Goal: Task Accomplishment & Management: Complete application form

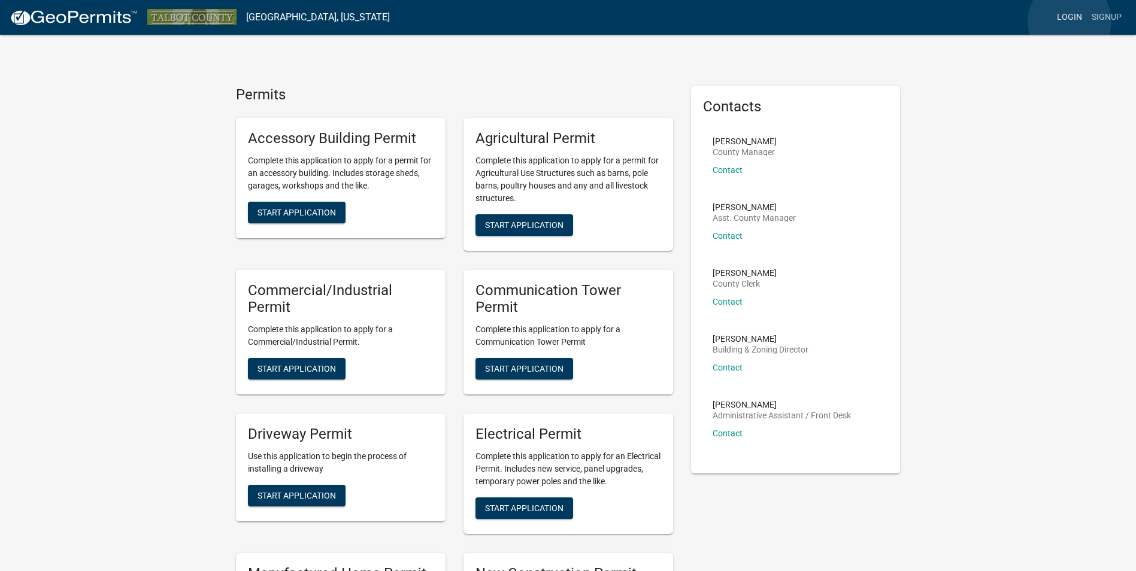
click at [1069, 21] on link "Login" at bounding box center [1069, 17] width 35 height 23
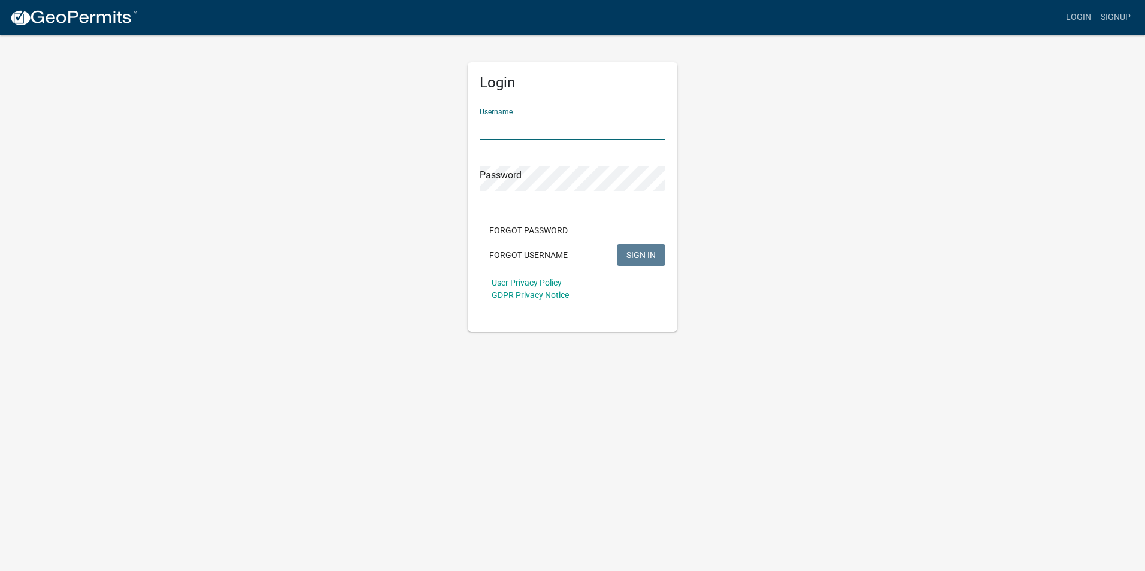
click at [522, 122] on input "Username" at bounding box center [572, 128] width 186 height 25
click at [617, 244] on button "SIGN IN" at bounding box center [641, 255] width 48 height 22
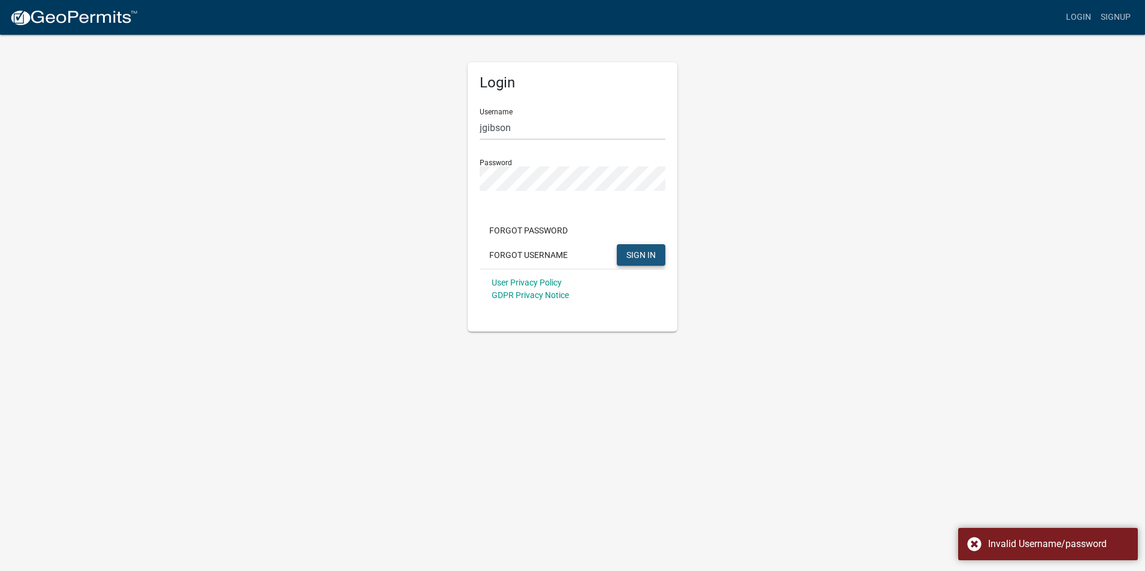
drag, startPoint x: 647, startPoint y: 251, endPoint x: 614, endPoint y: 204, distance: 58.5
click at [648, 251] on span "SIGN IN" at bounding box center [640, 255] width 29 height 10
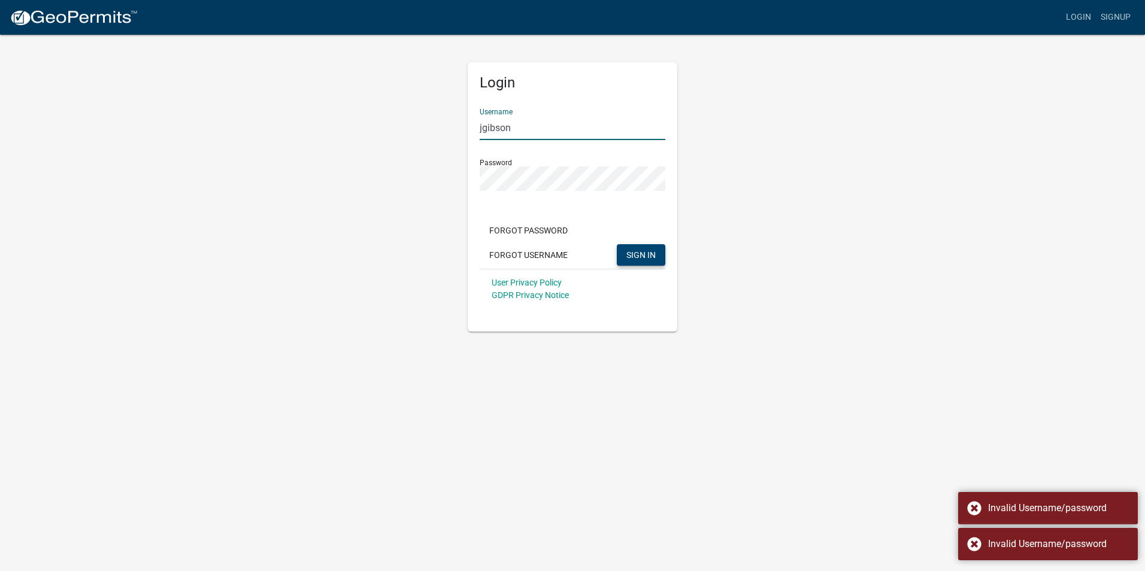
click at [524, 127] on input "jgibson" at bounding box center [572, 128] width 186 height 25
drag, startPoint x: 524, startPoint y: 127, endPoint x: 355, endPoint y: 112, distance: 170.1
click at [355, 112] on div "Login Username jgibson Password Forgot Password Forgot Username SIGN IN User Pr…" at bounding box center [572, 183] width 682 height 298
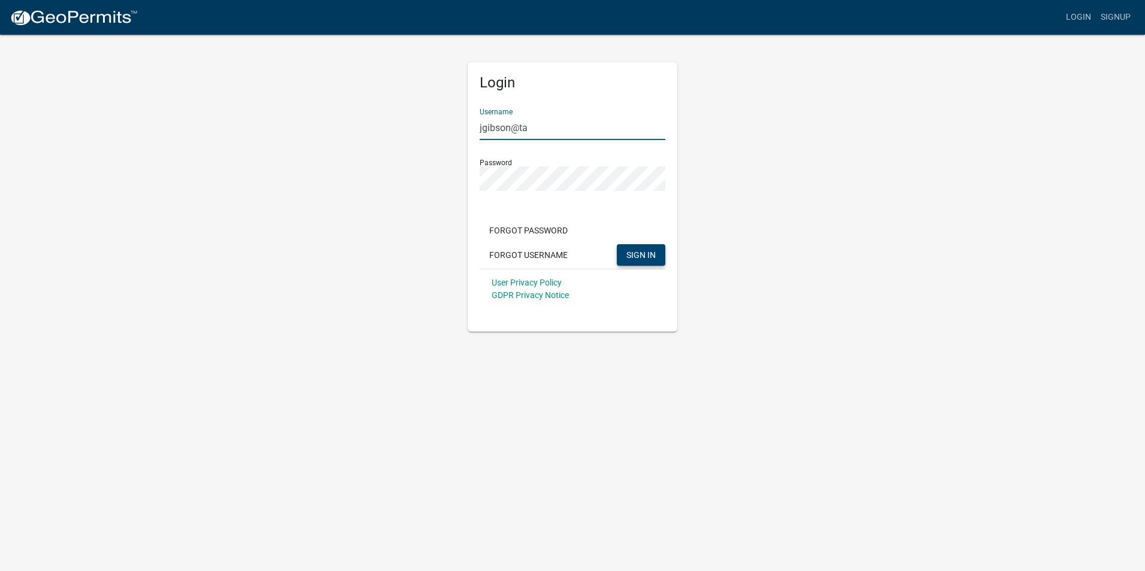
drag, startPoint x: 541, startPoint y: 128, endPoint x: 370, endPoint y: 111, distance: 172.0
click at [370, 111] on div "Login Username jgibson@ta Password Forgot Password Forgot Username SIGN IN User…" at bounding box center [572, 183] width 682 height 298
type input "jgibson"
click at [617, 244] on button "SIGN IN" at bounding box center [641, 255] width 48 height 22
